Goal: Navigation & Orientation: Find specific page/section

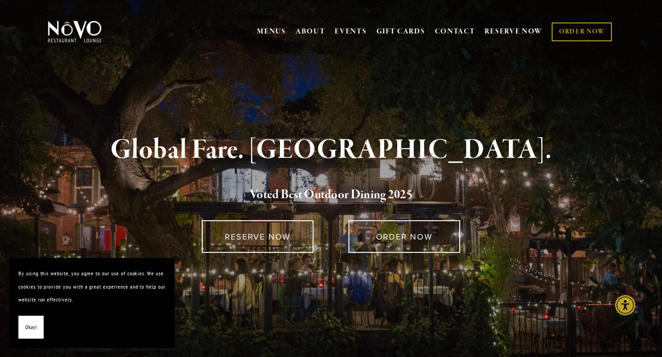
click at [27, 330] on span "Okay!" at bounding box center [30, 327] width 11 height 13
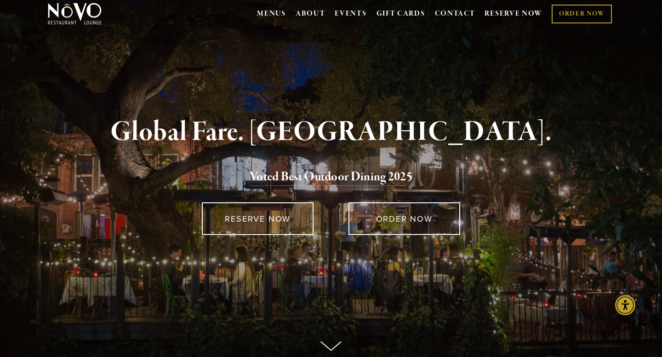
scroll to position [8, 0]
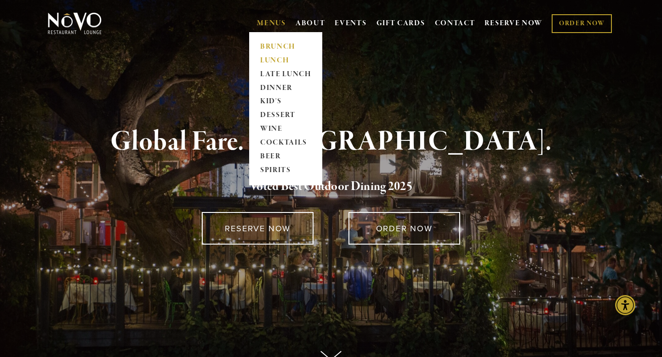
drag, startPoint x: 269, startPoint y: 61, endPoint x: 267, endPoint y: 49, distance: 11.6
click at [268, 50] on link "BRUNCH" at bounding box center [285, 47] width 57 height 14
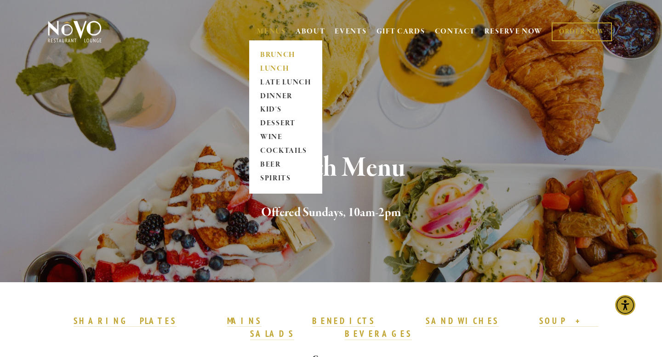
click at [270, 71] on link "LUNCH" at bounding box center [285, 69] width 57 height 14
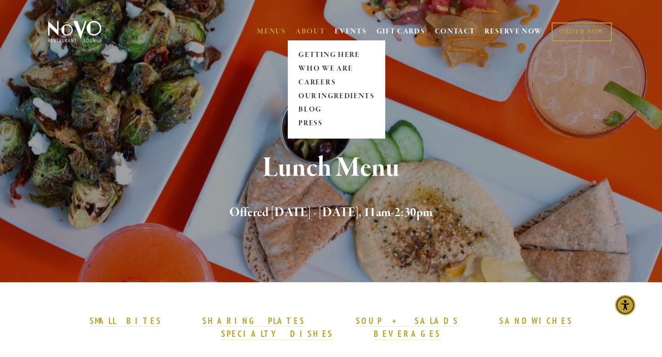
click at [305, 25] on span "ABOUT GETTING HERE WHO WE ARE CAREERS OUR INGREDIENTS BLOG PRESS" at bounding box center [310, 31] width 30 height 17
click at [305, 52] on link "GETTING HERE" at bounding box center [336, 55] width 82 height 14
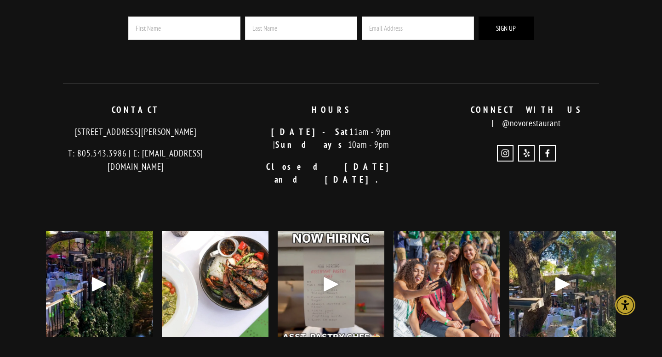
scroll to position [2536, 0]
